Goal: Navigation & Orientation: Find specific page/section

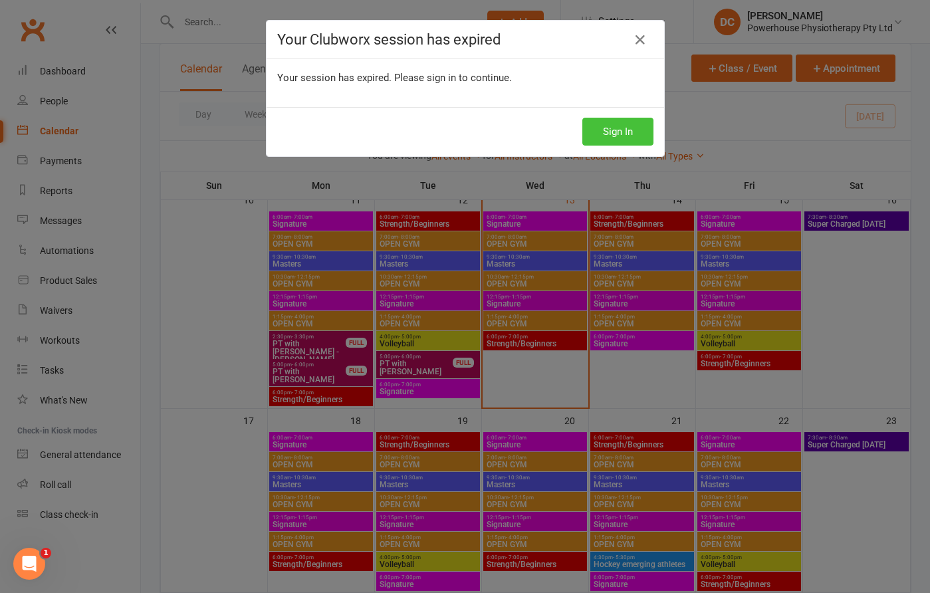
click at [621, 134] on button "Sign In" at bounding box center [617, 132] width 71 height 28
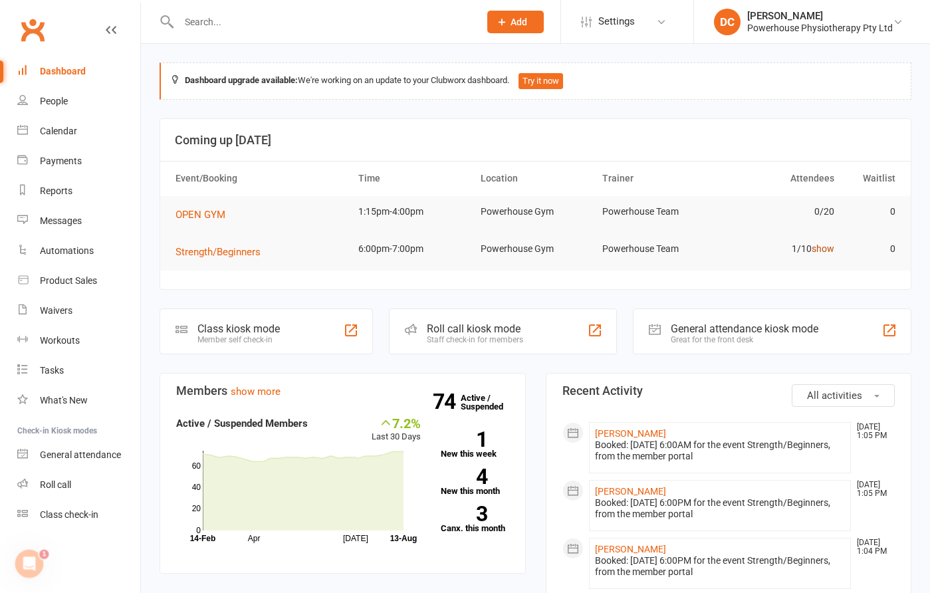
click at [823, 252] on link "show" at bounding box center [823, 248] width 23 height 11
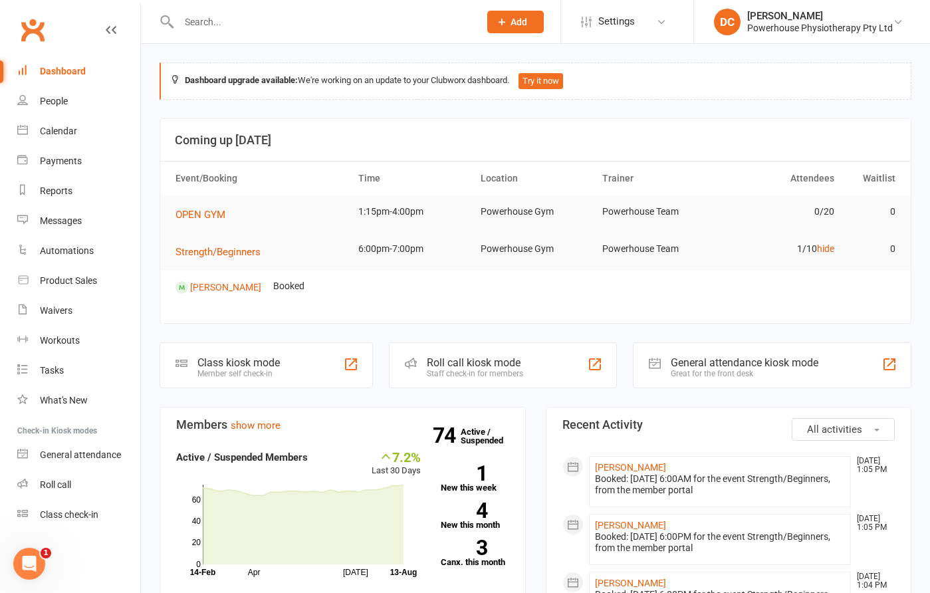
click at [68, 70] on div "Dashboard" at bounding box center [63, 71] width 46 height 11
click at [60, 134] on div "Calendar" at bounding box center [58, 131] width 37 height 11
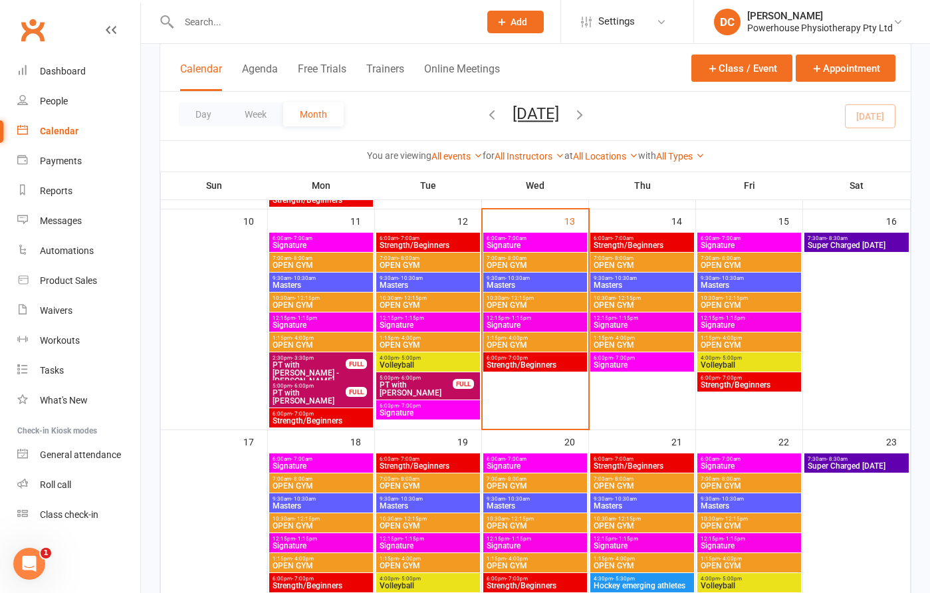
click at [647, 244] on span "Strength/Beginners" at bounding box center [642, 245] width 98 height 8
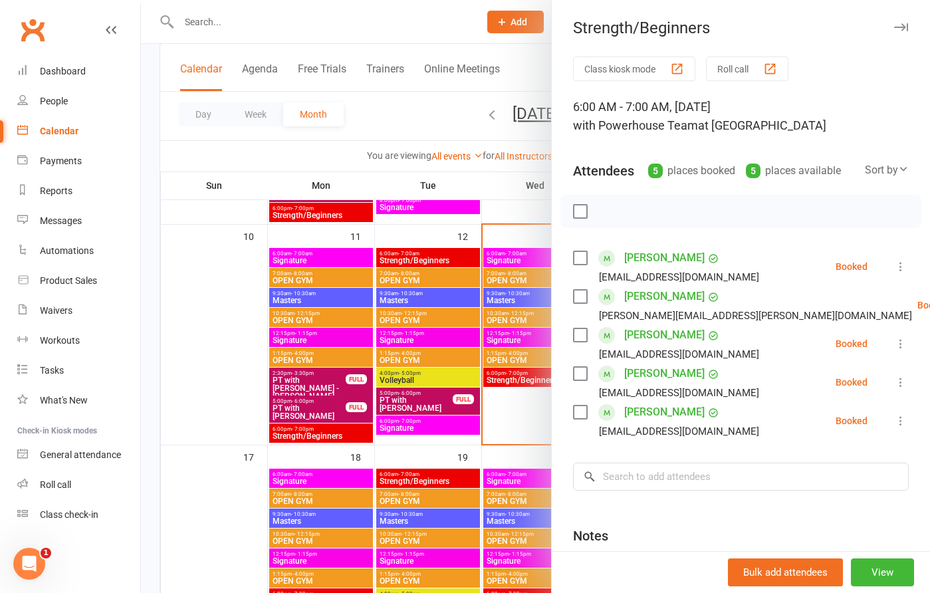
scroll to position [490, 0]
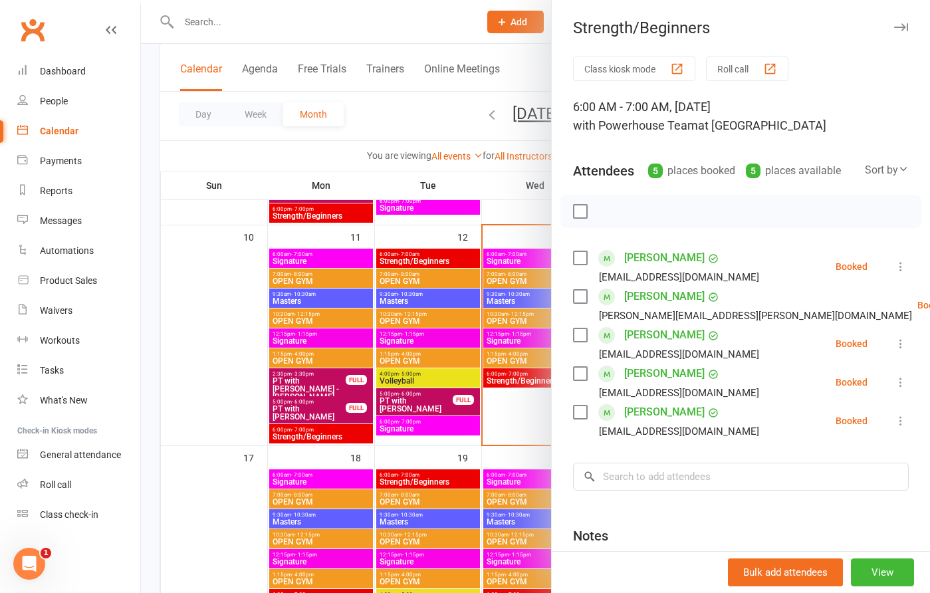
click at [901, 27] on icon "button" at bounding box center [901, 27] width 14 height 8
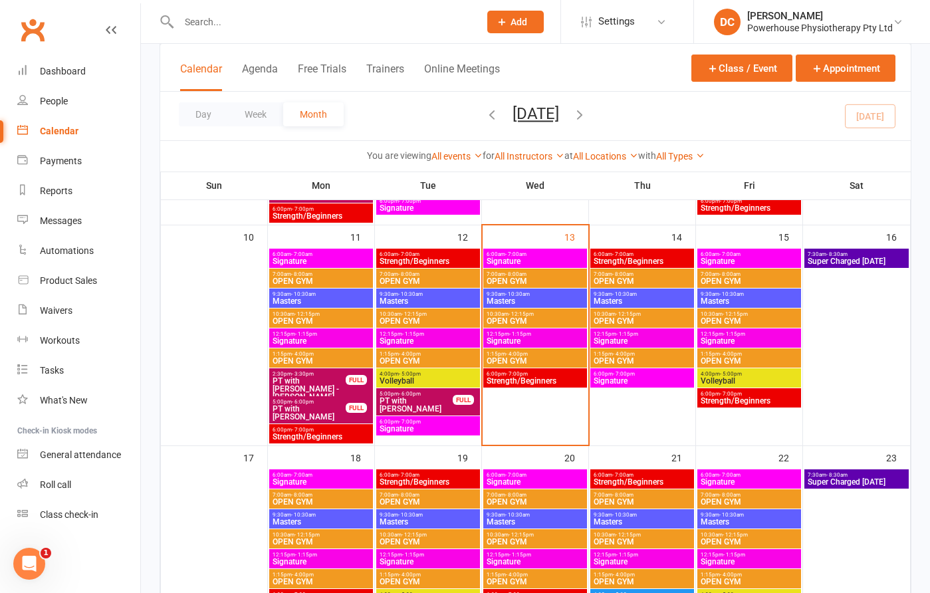
click at [648, 379] on span "Signature" at bounding box center [642, 381] width 98 height 8
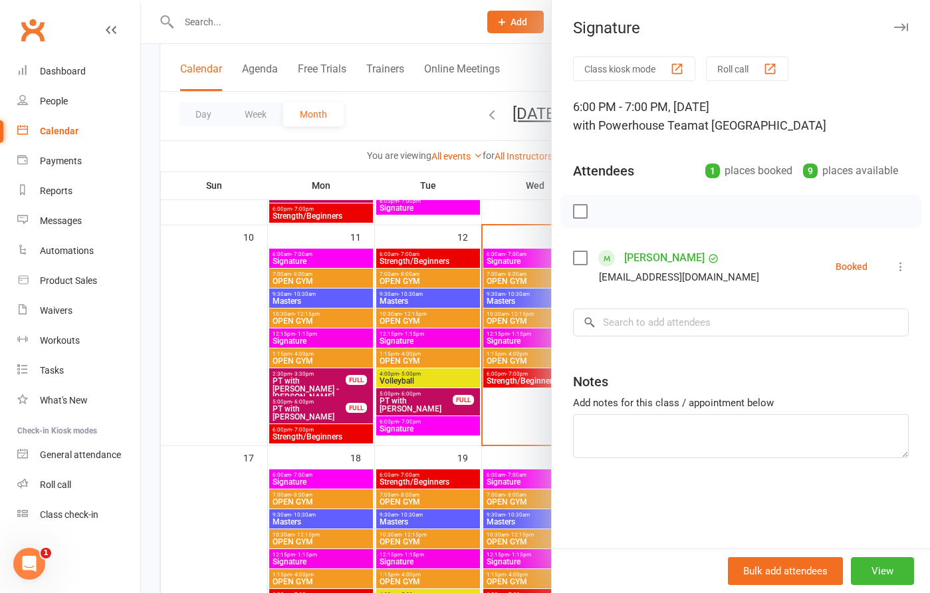
click at [904, 26] on icon "button" at bounding box center [901, 27] width 14 height 8
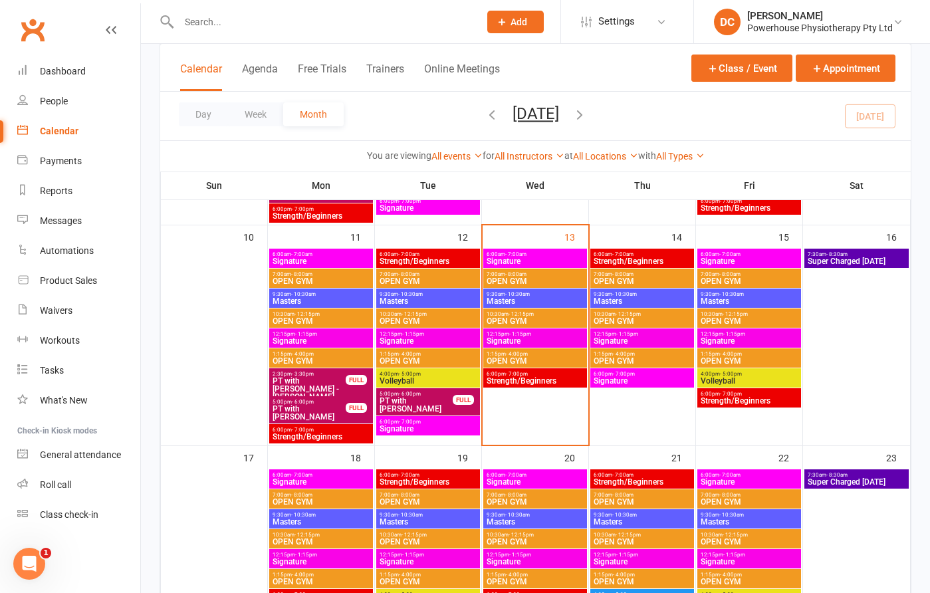
click at [671, 300] on span "Masters" at bounding box center [642, 301] width 98 height 8
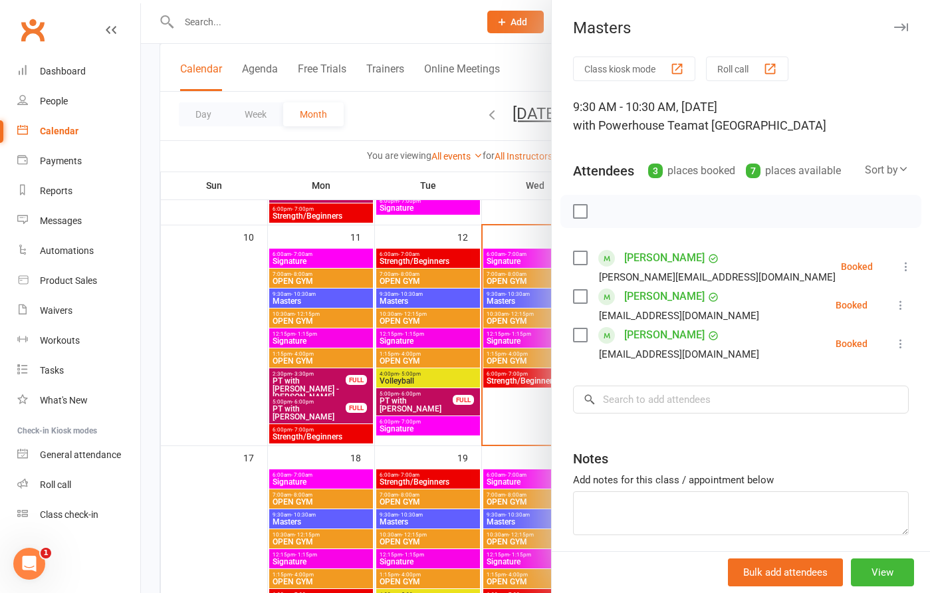
click at [907, 27] on icon "button" at bounding box center [901, 27] width 14 height 8
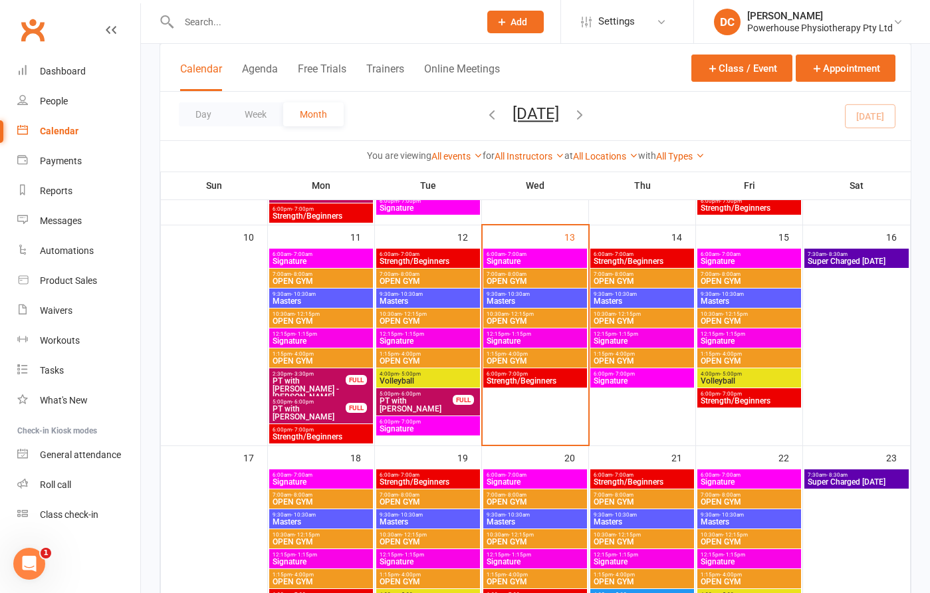
click at [629, 342] on span "Signature" at bounding box center [642, 341] width 98 height 8
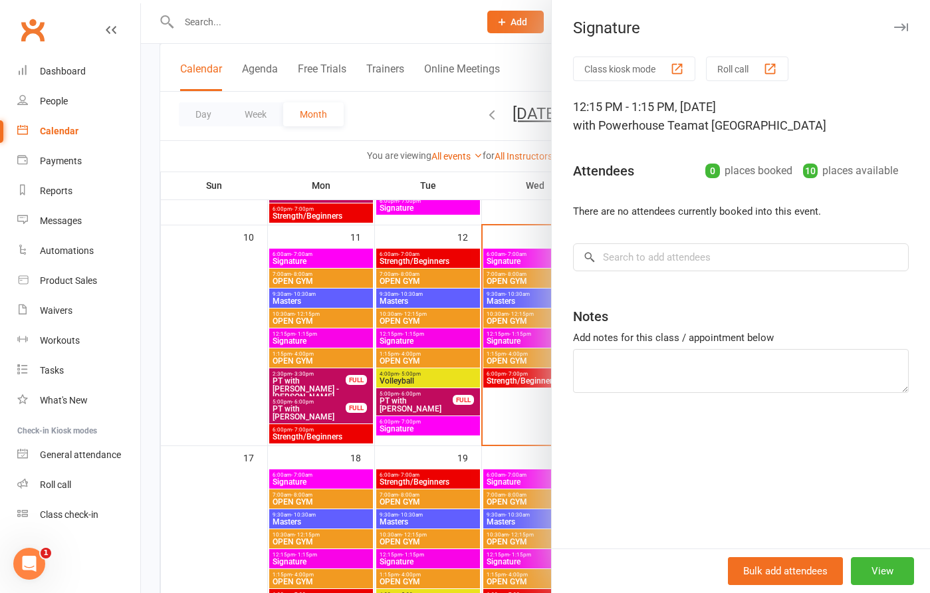
click at [903, 27] on icon "button" at bounding box center [901, 27] width 14 height 8
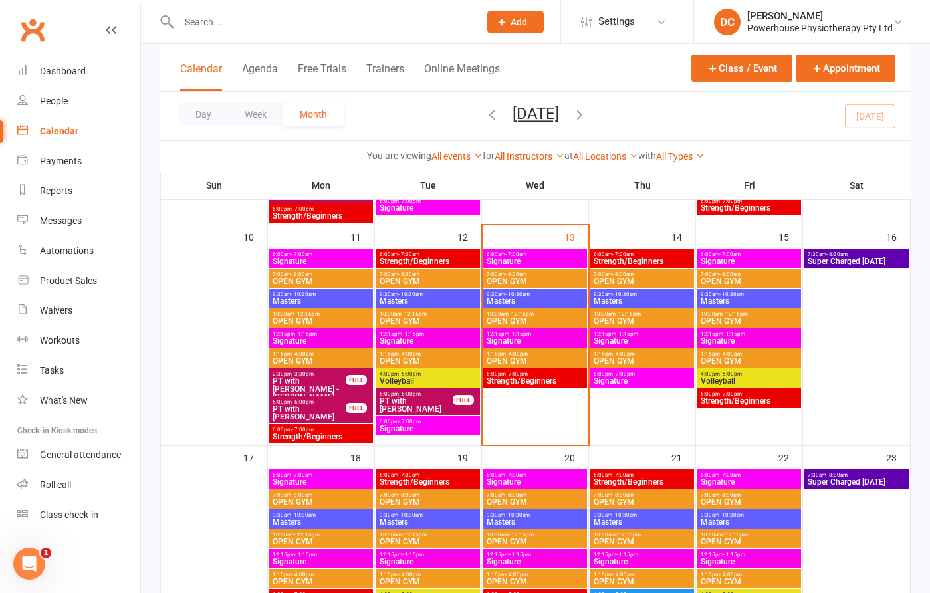
click at [753, 259] on span "Signature" at bounding box center [749, 261] width 98 height 8
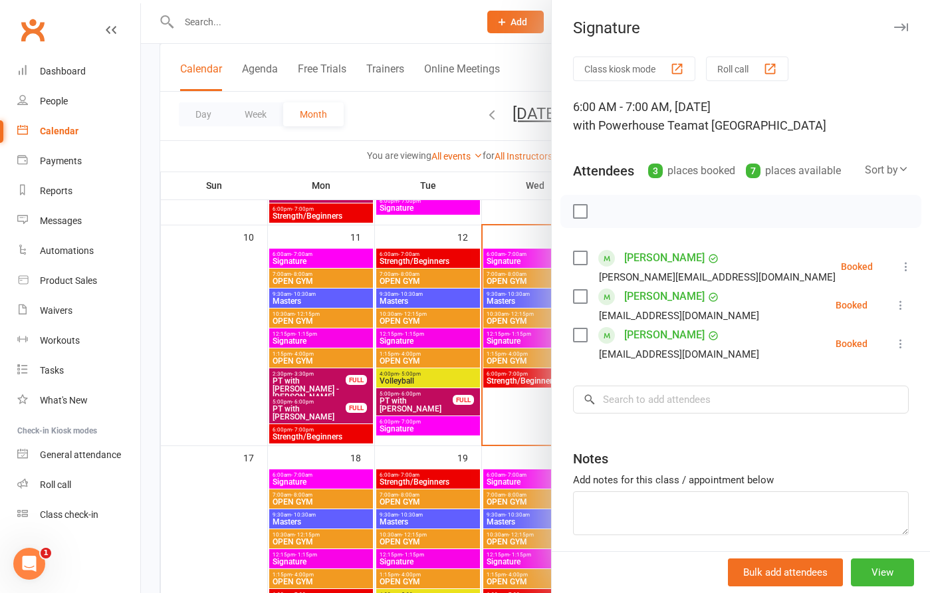
click at [902, 26] on icon "button" at bounding box center [901, 27] width 14 height 8
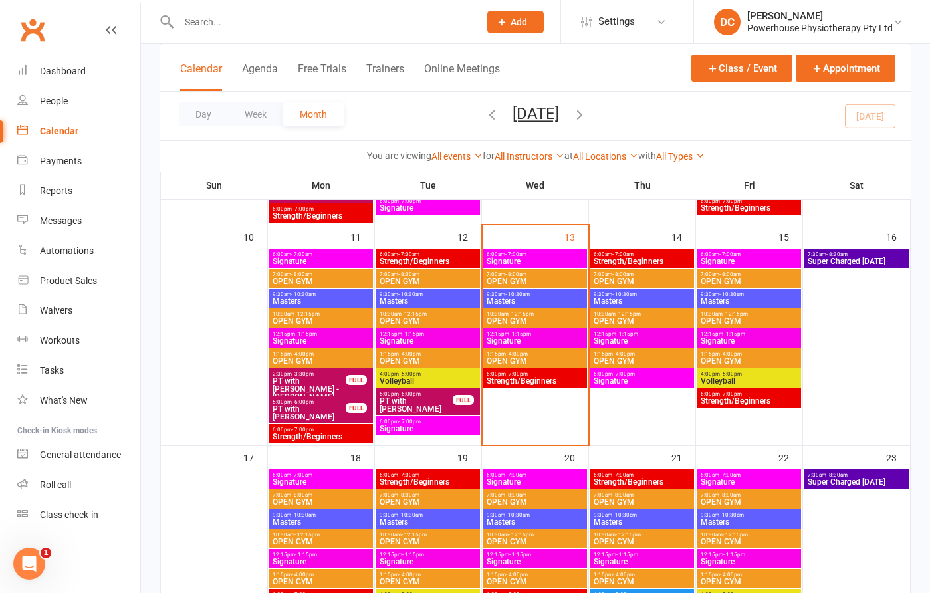
click at [863, 258] on span "Super Charged [DATE]" at bounding box center [856, 261] width 99 height 8
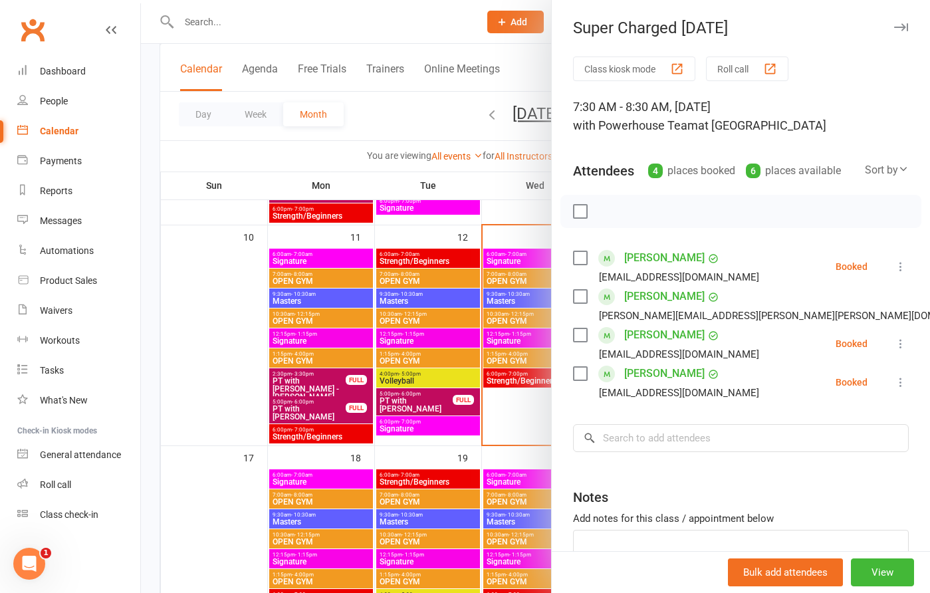
click at [900, 27] on icon "button" at bounding box center [901, 27] width 14 height 8
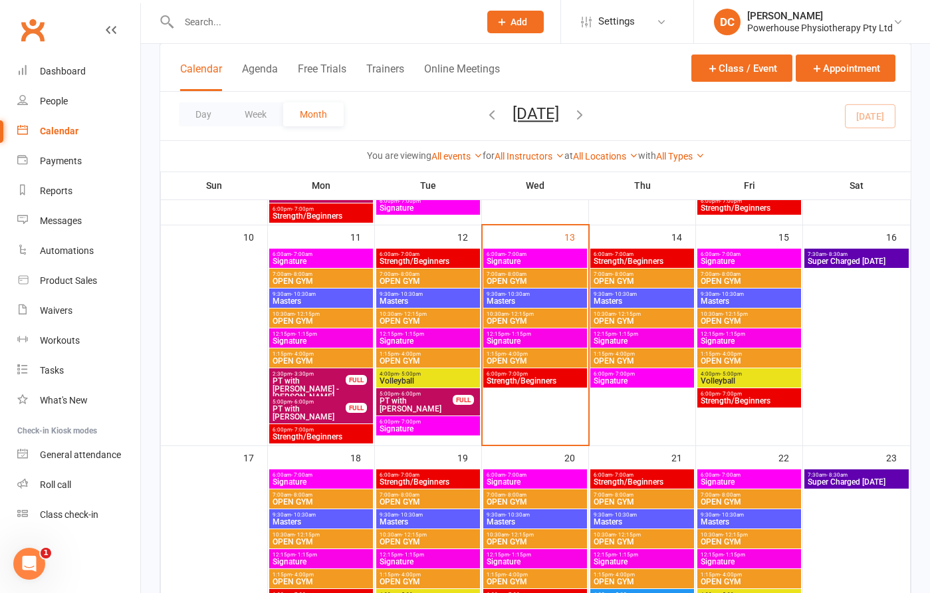
click at [758, 401] on span "Strength/Beginners" at bounding box center [749, 401] width 98 height 8
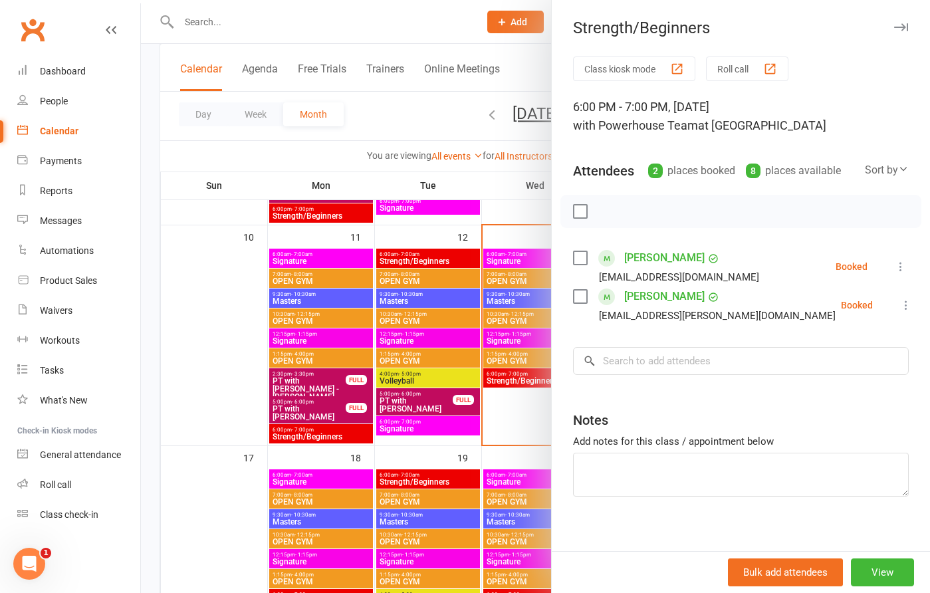
click at [902, 27] on icon "button" at bounding box center [901, 27] width 14 height 8
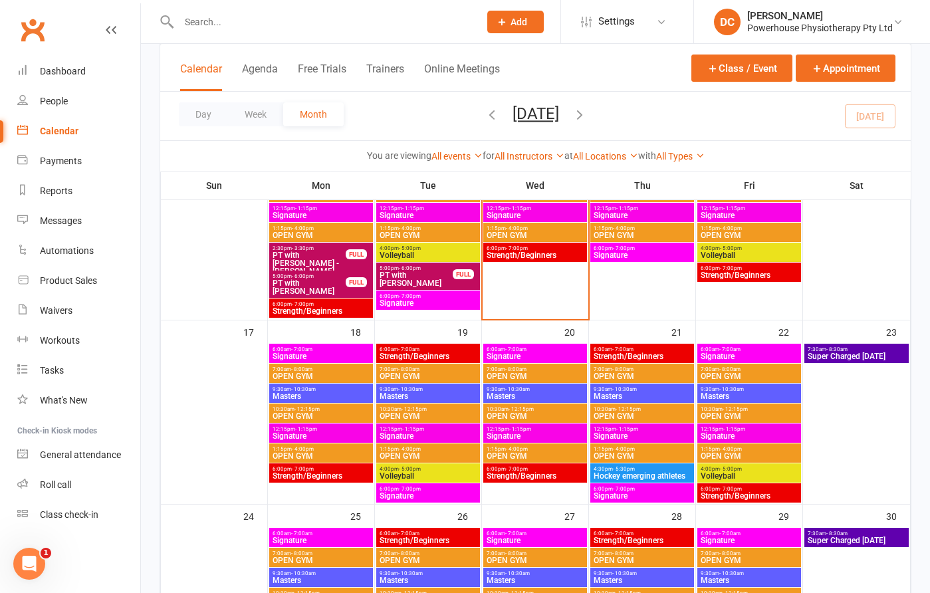
scroll to position [613, 0]
